Goal: Find specific page/section

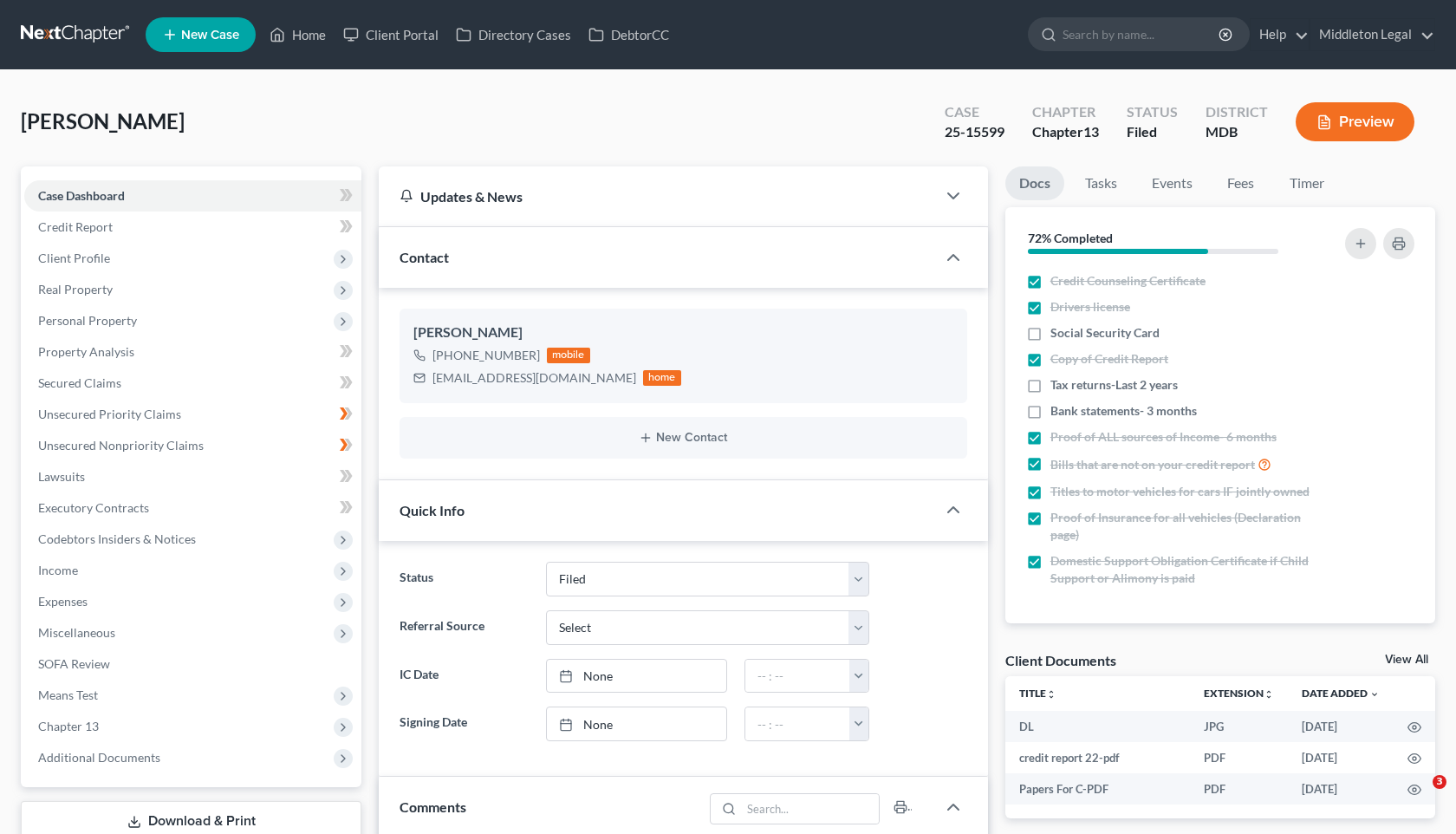
select select "3"
click at [1114, 46] on input "search" at bounding box center [1142, 34] width 159 height 32
paste input "[PERSON_NAME]"
type input "[PERSON_NAME]"
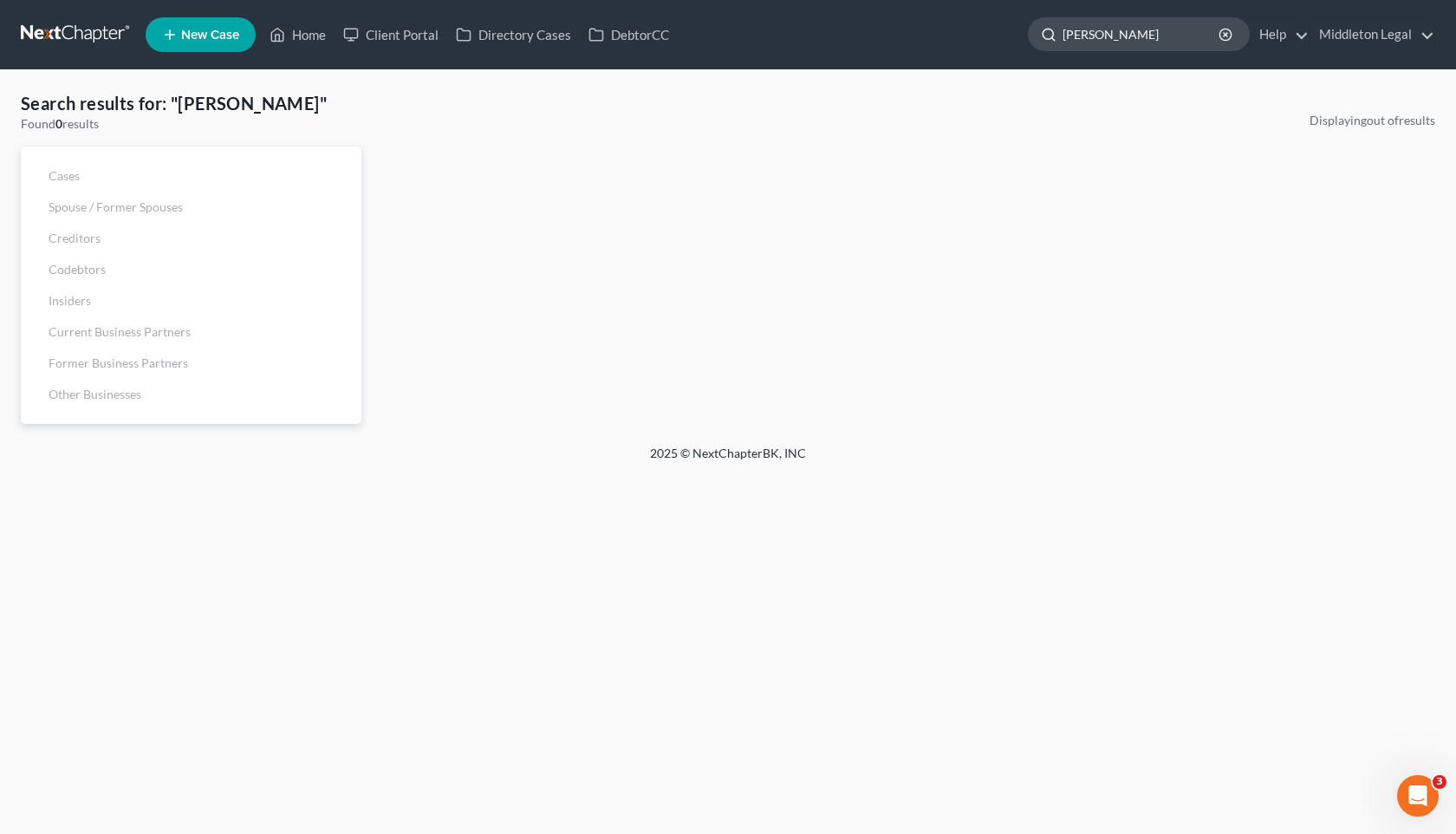
click at [1111, 33] on input "[PERSON_NAME]" at bounding box center [1142, 34] width 159 height 32
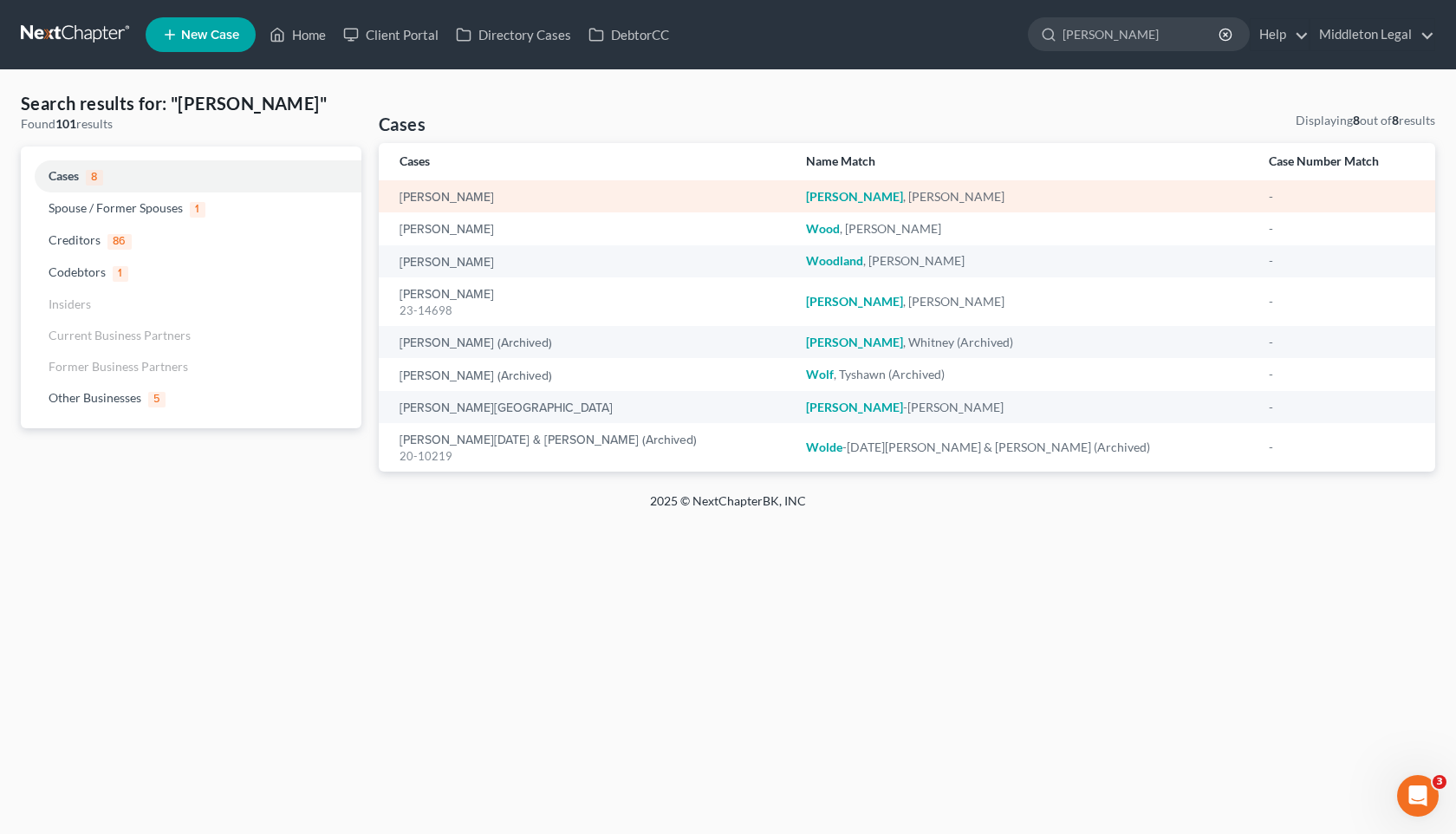
type input "[PERSON_NAME]"
click at [544, 193] on div "[PERSON_NAME]" at bounding box center [589, 197] width 378 height 17
click at [476, 194] on link "[PERSON_NAME]" at bounding box center [446, 197] width 95 height 12
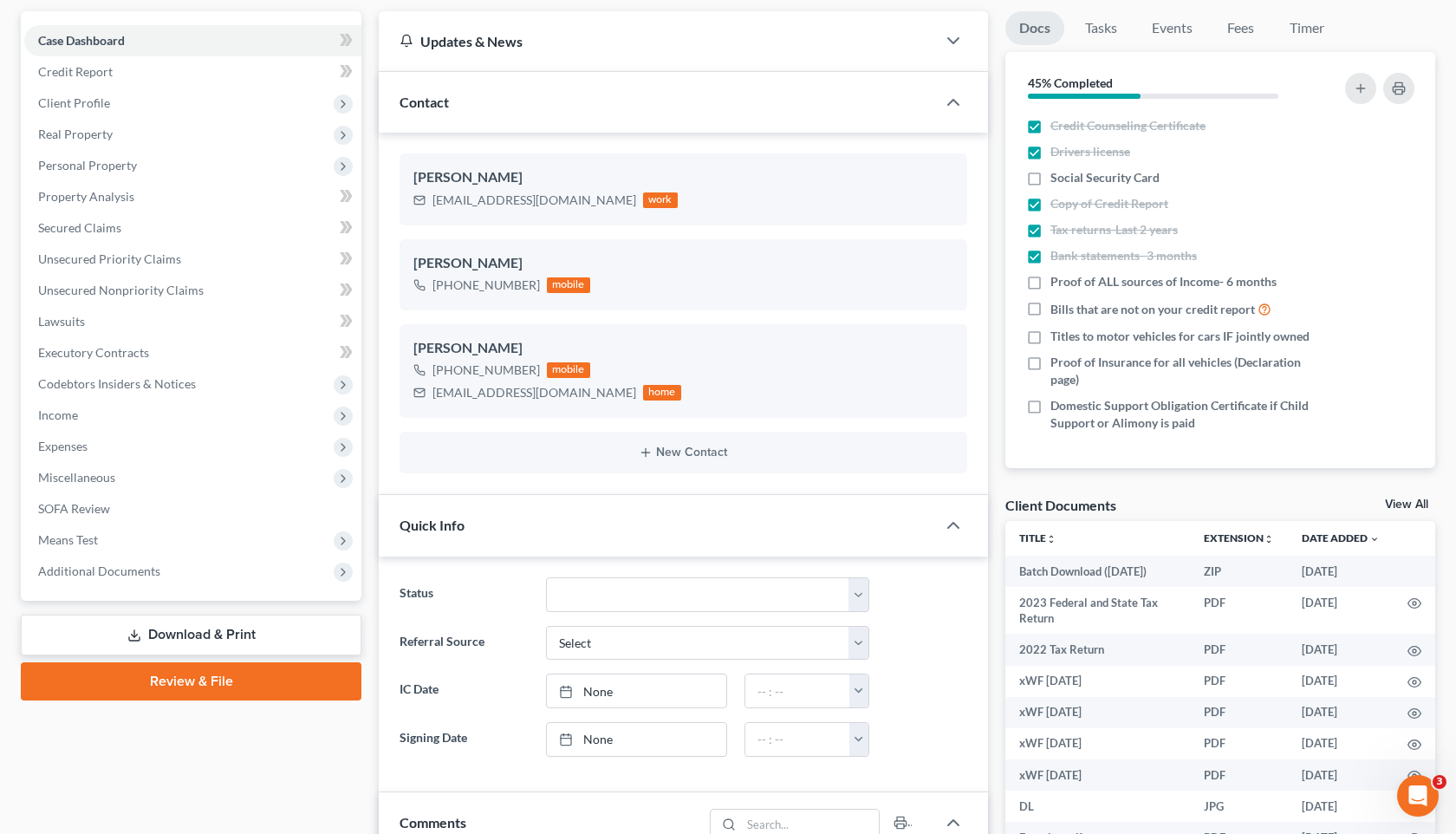
scroll to position [153, 0]
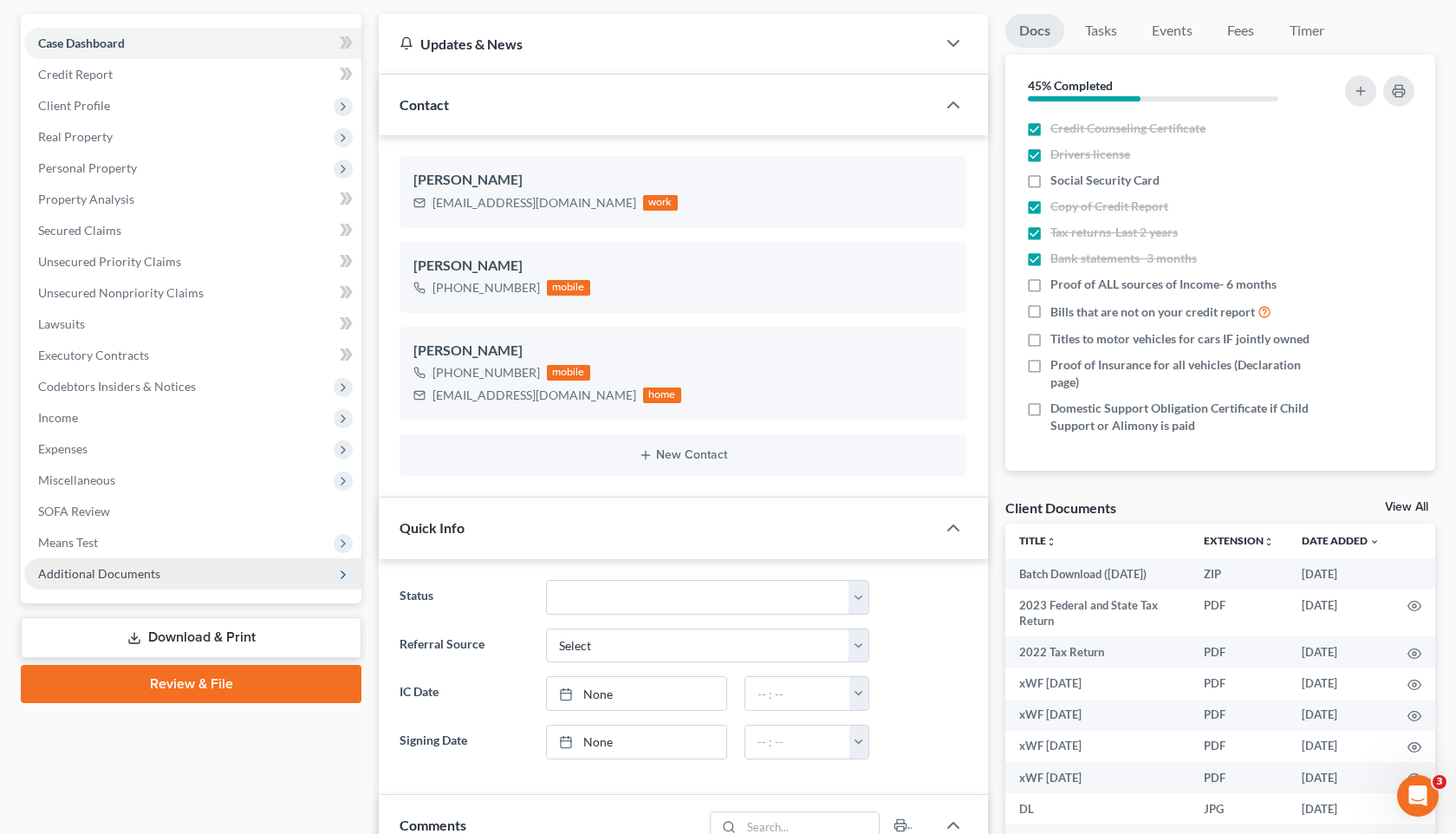
click at [346, 577] on icon at bounding box center [343, 574] width 14 height 14
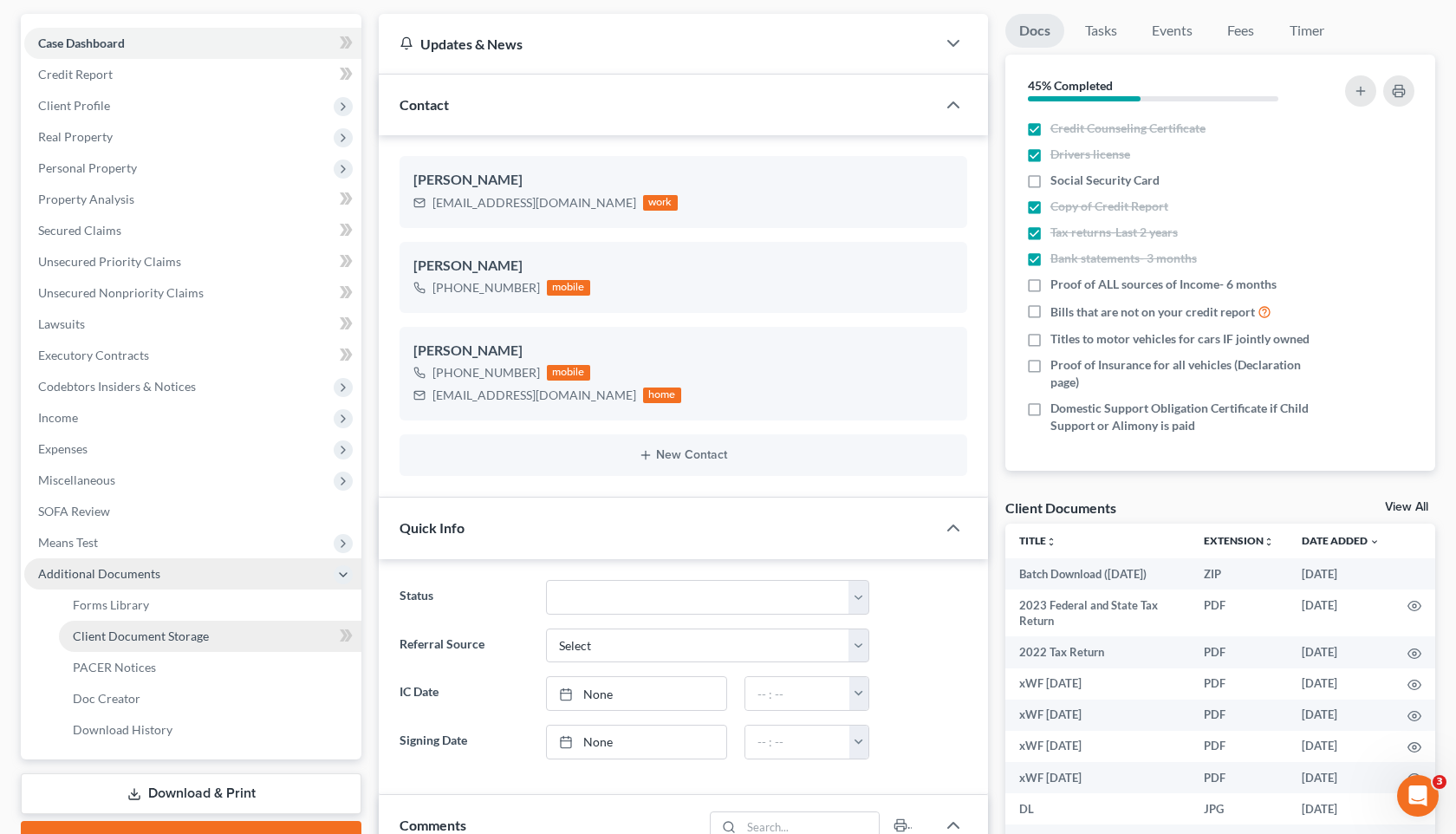
click at [292, 633] on link "Client Document Storage" at bounding box center [210, 636] width 303 height 32
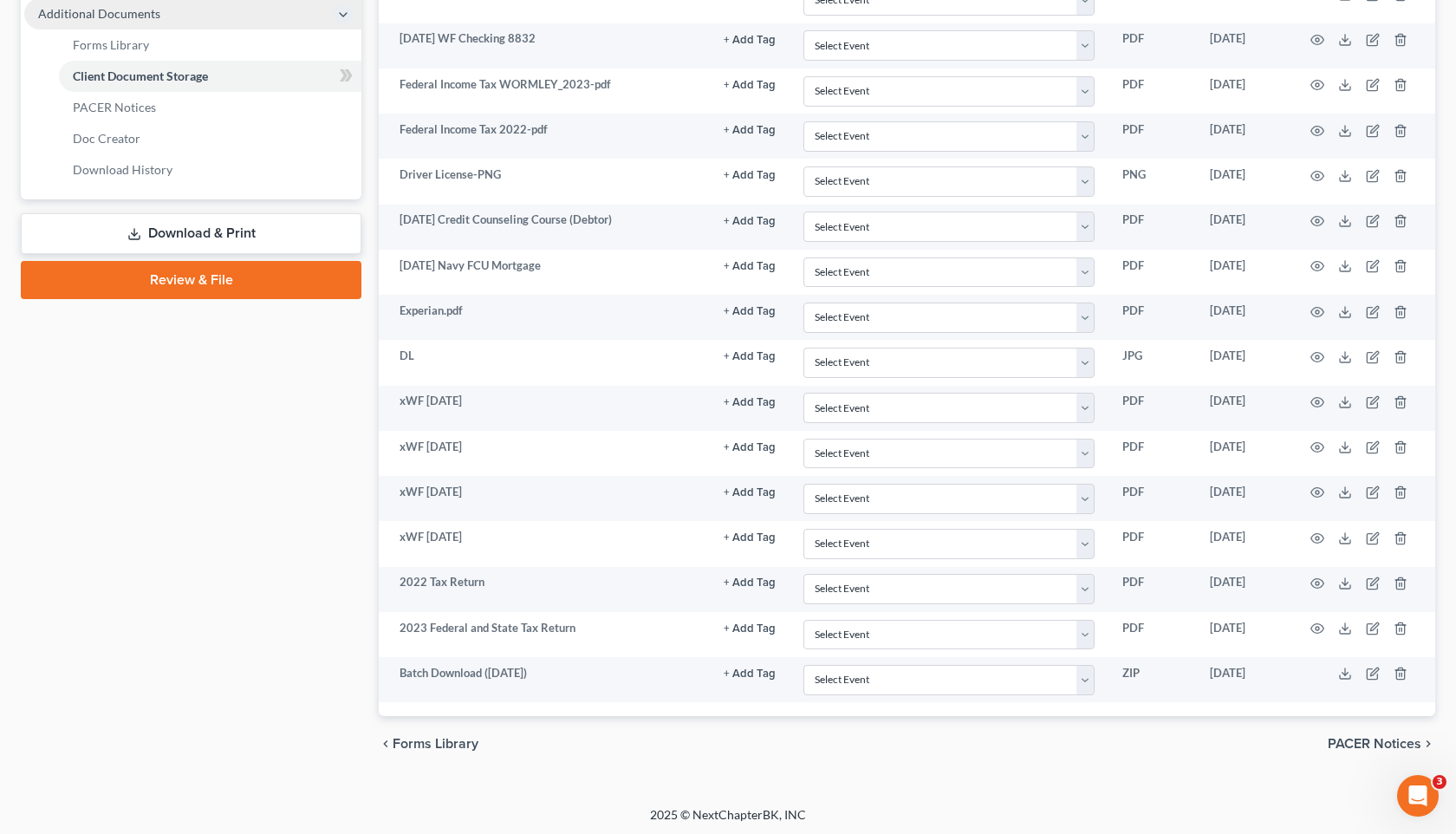
scroll to position [716, 0]
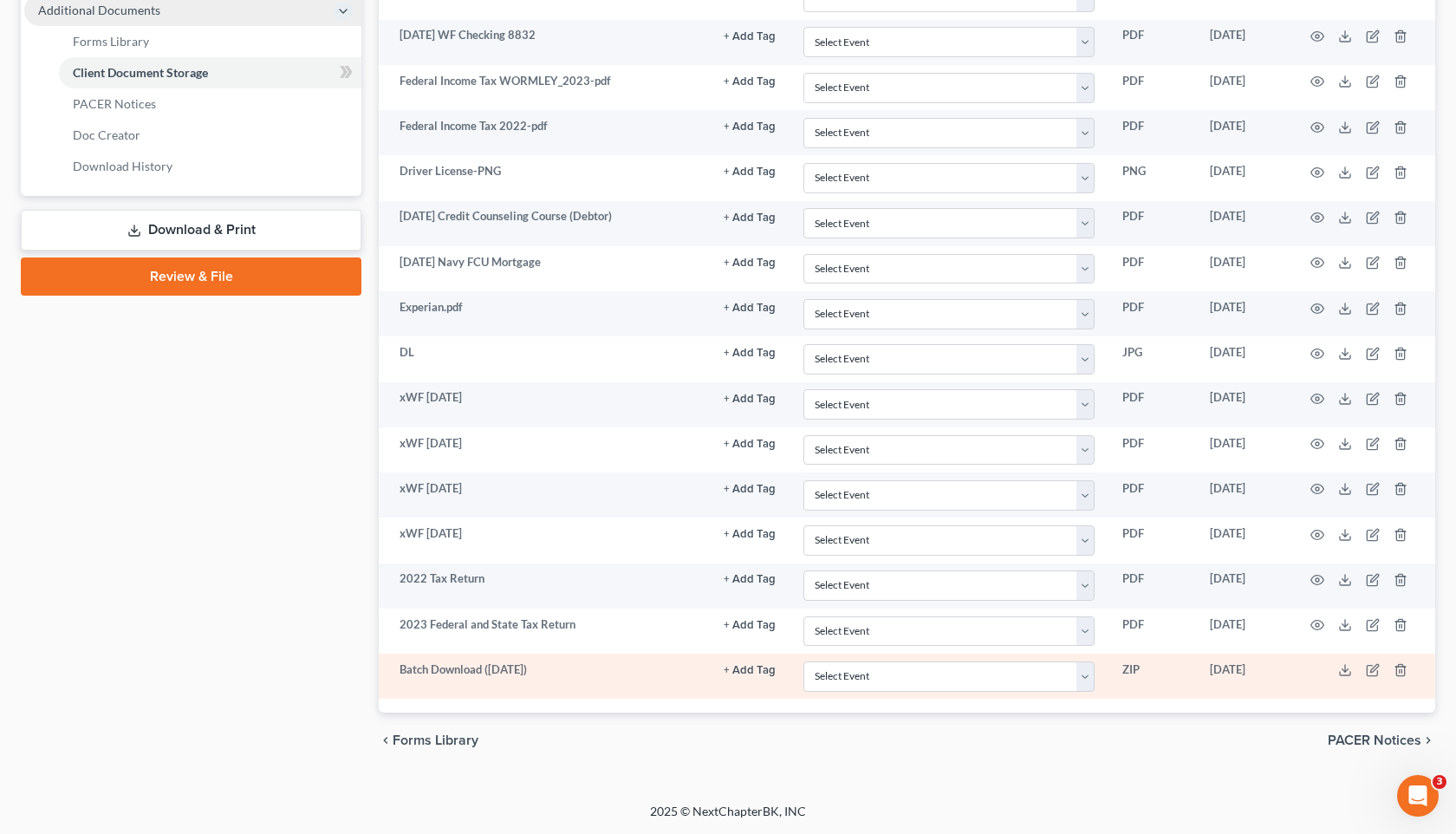
click at [624, 670] on td "Batch Download ([DATE])" at bounding box center [544, 675] width 332 height 45
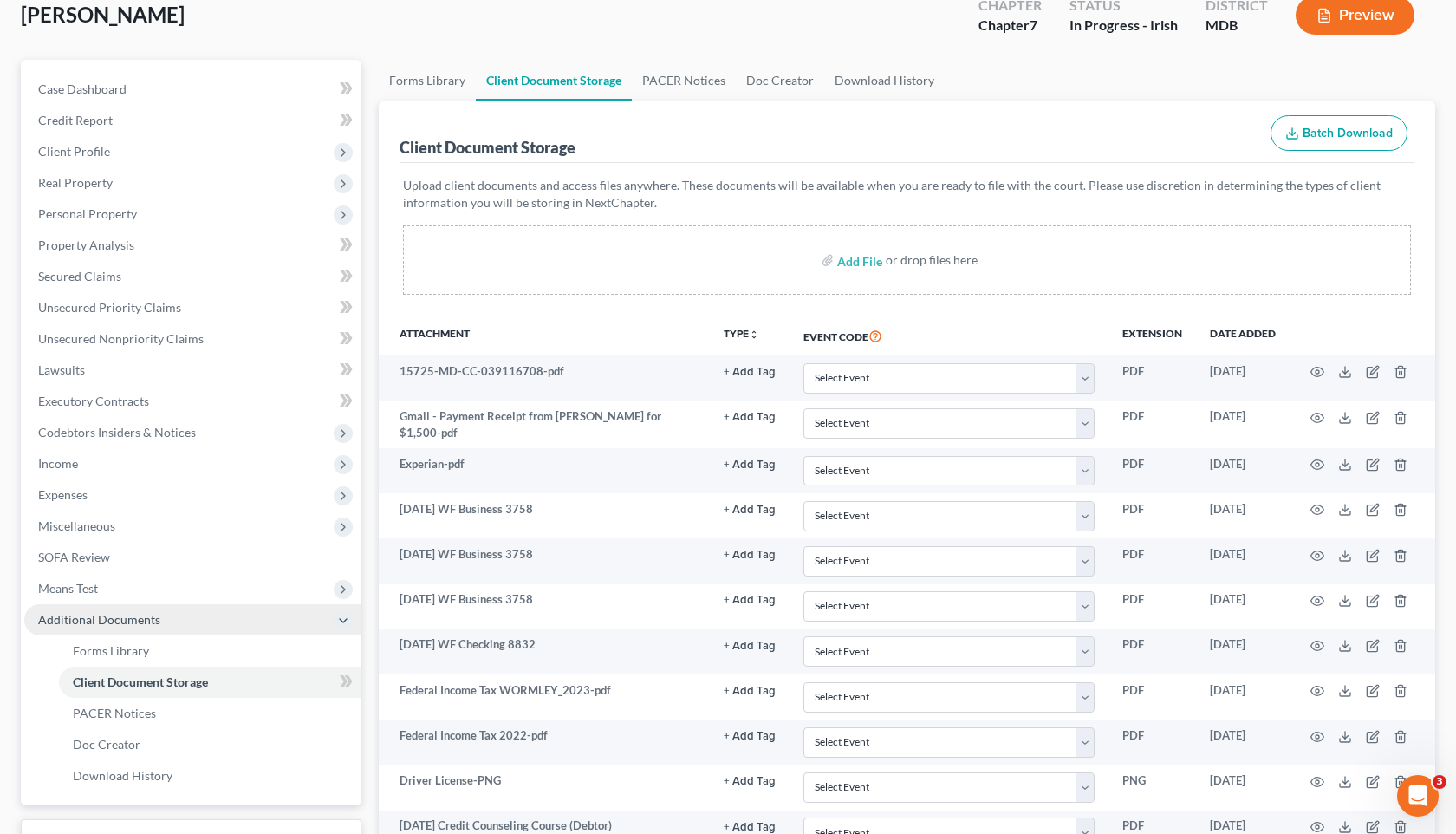
scroll to position [101, 0]
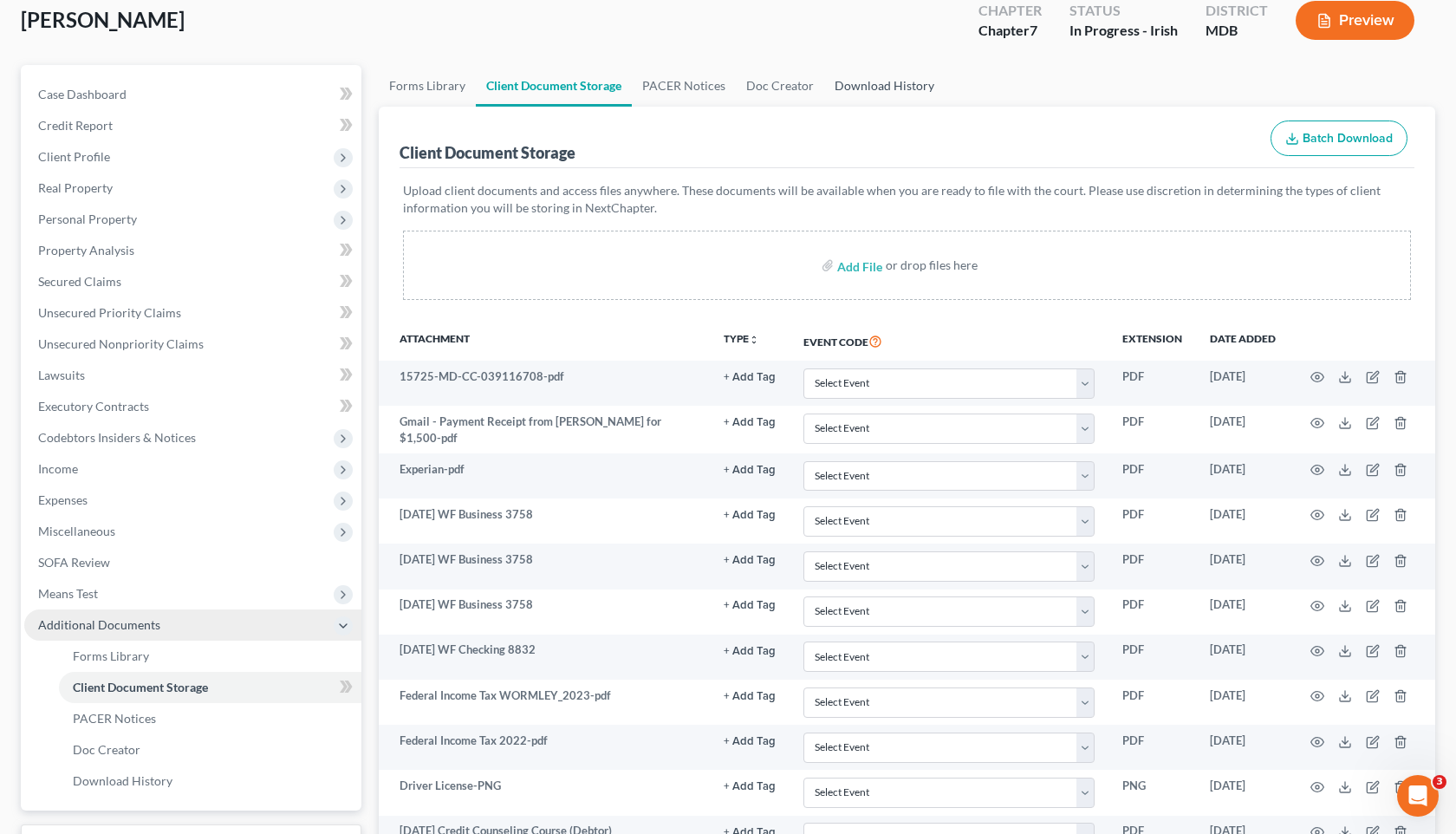
click at [869, 90] on link "Download History" at bounding box center [885, 86] width 120 height 42
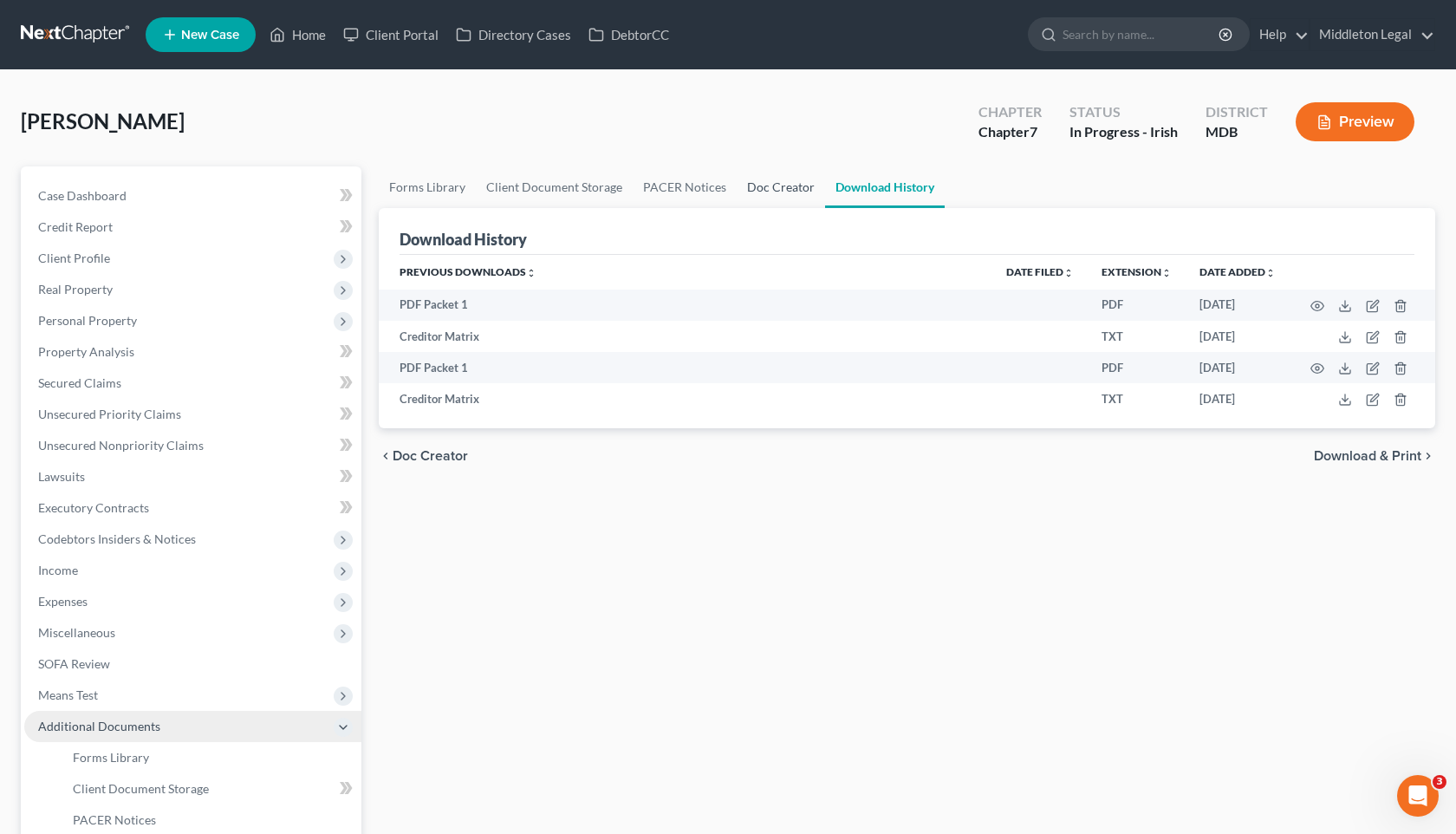
click at [752, 192] on link "Doc Creator" at bounding box center [781, 187] width 89 height 42
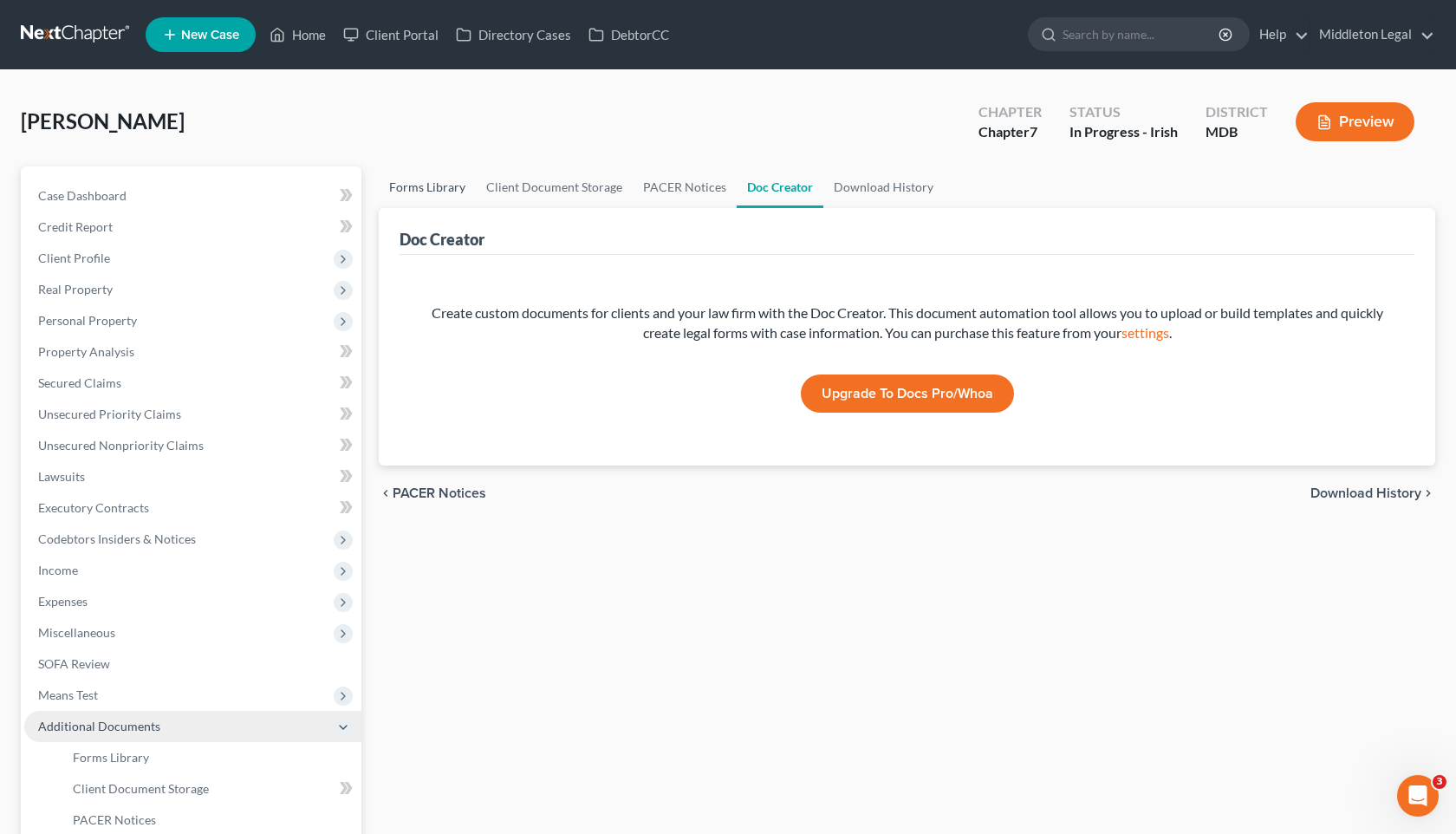
click at [452, 189] on link "Forms Library" at bounding box center [427, 187] width 97 height 42
